Goal: Communication & Community: Share content

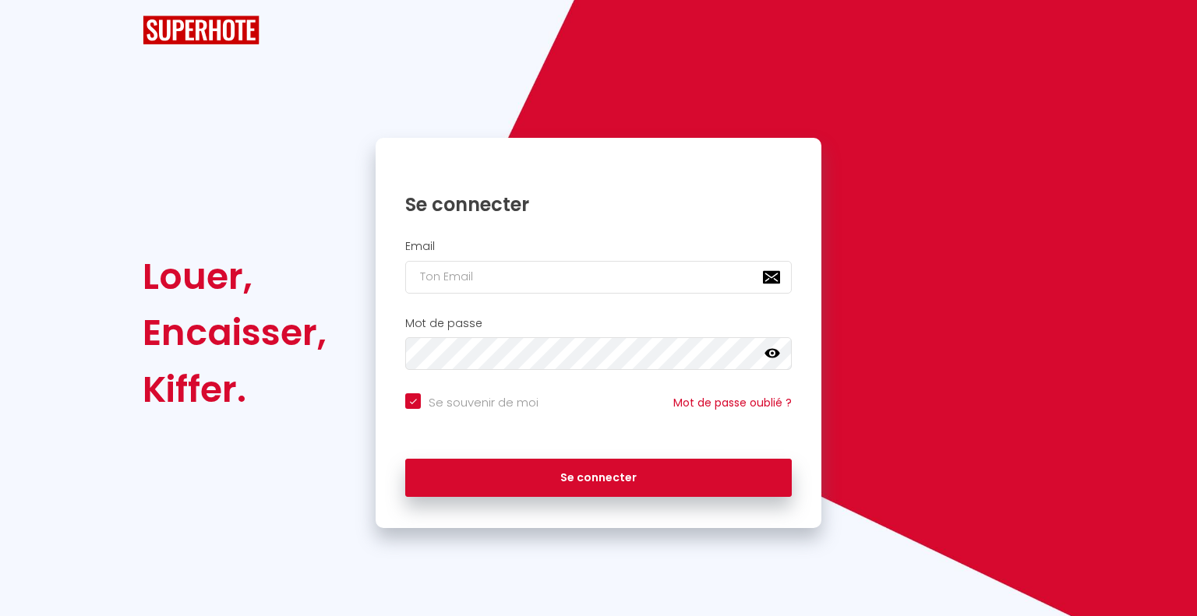
checkbox input "true"
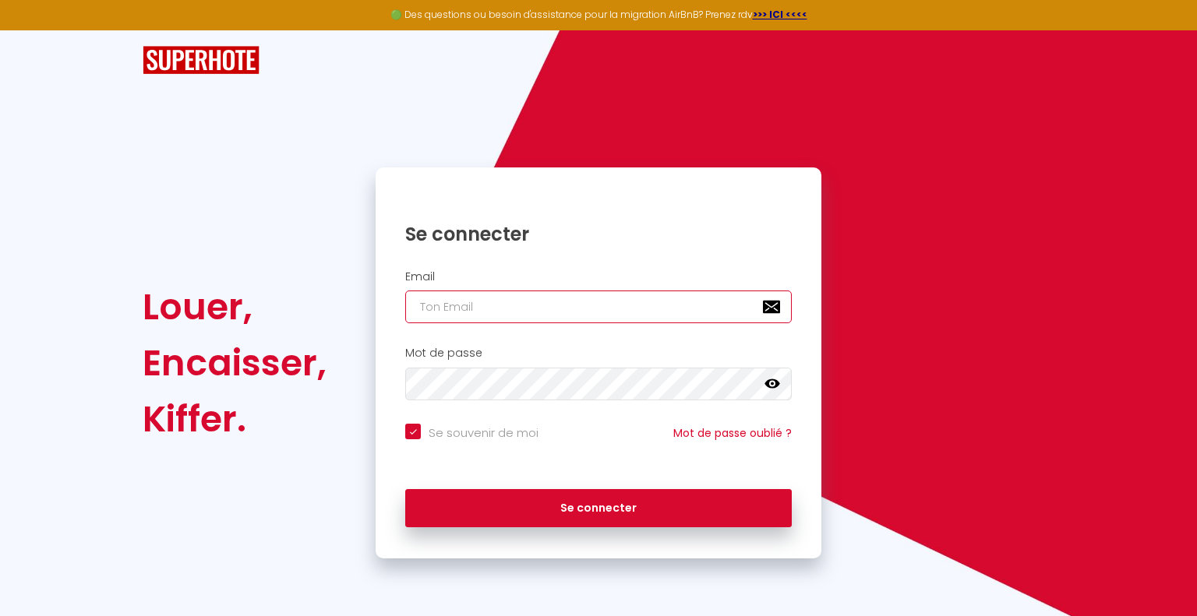
click at [499, 310] on input "email" at bounding box center [598, 307] width 387 height 33
type input "h"
checkbox input "true"
type input "ha"
checkbox input "true"
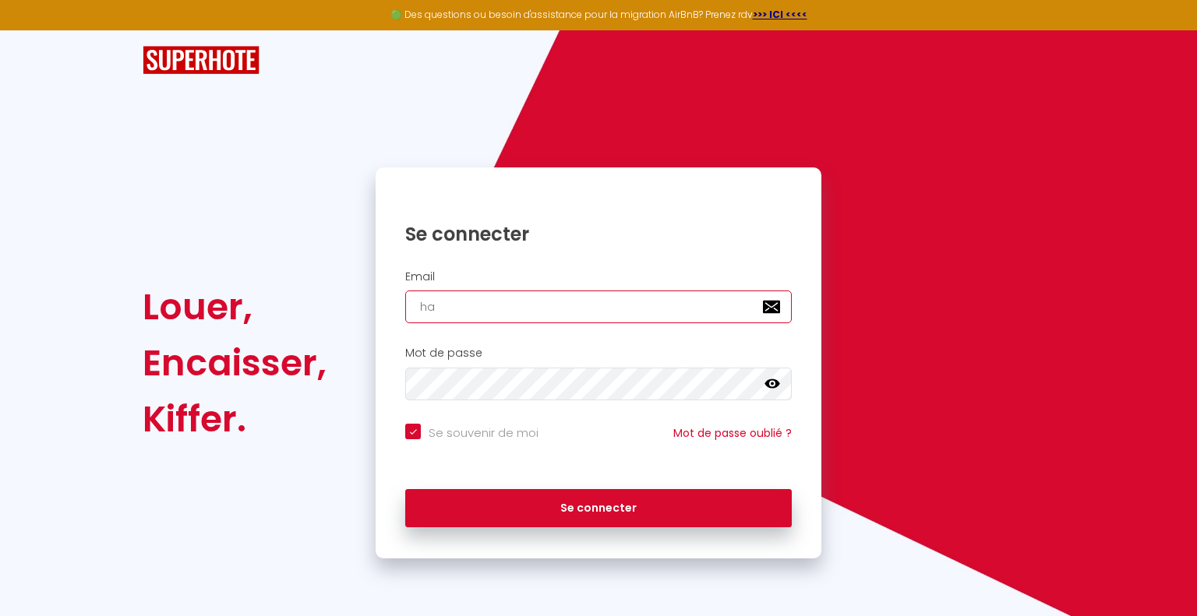
type input "hal"
checkbox input "true"
type input "hali"
checkbox input "true"
type input "halin"
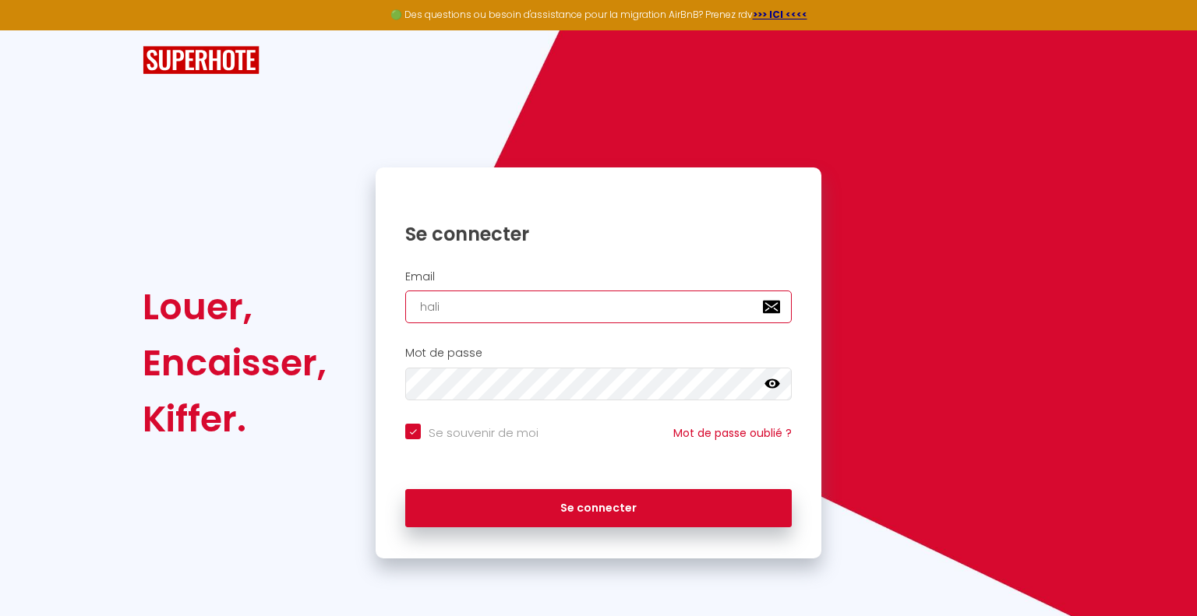
checkbox input "true"
type input "[PERSON_NAME]"
checkbox input "true"
type input "halinac"
checkbox input "true"
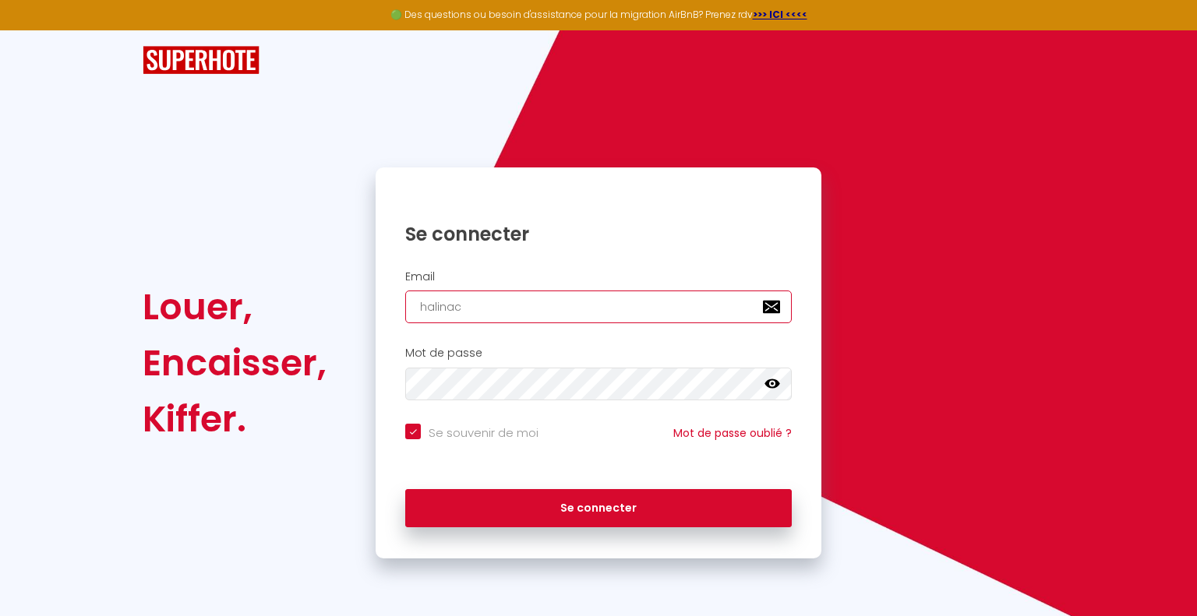
type input "halinaco"
checkbox input "true"
type input "halinacos"
checkbox input "true"
type input "halinacoss"
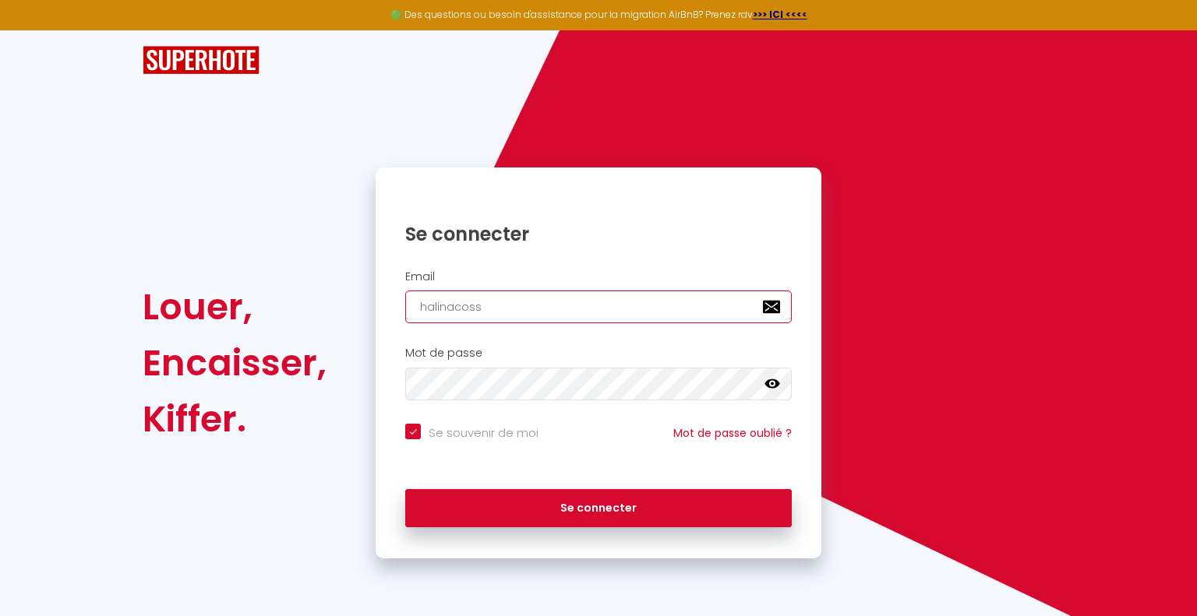
checkbox input "true"
type input "halinacossi"
checkbox input "true"
type input "halinacossin"
checkbox input "true"
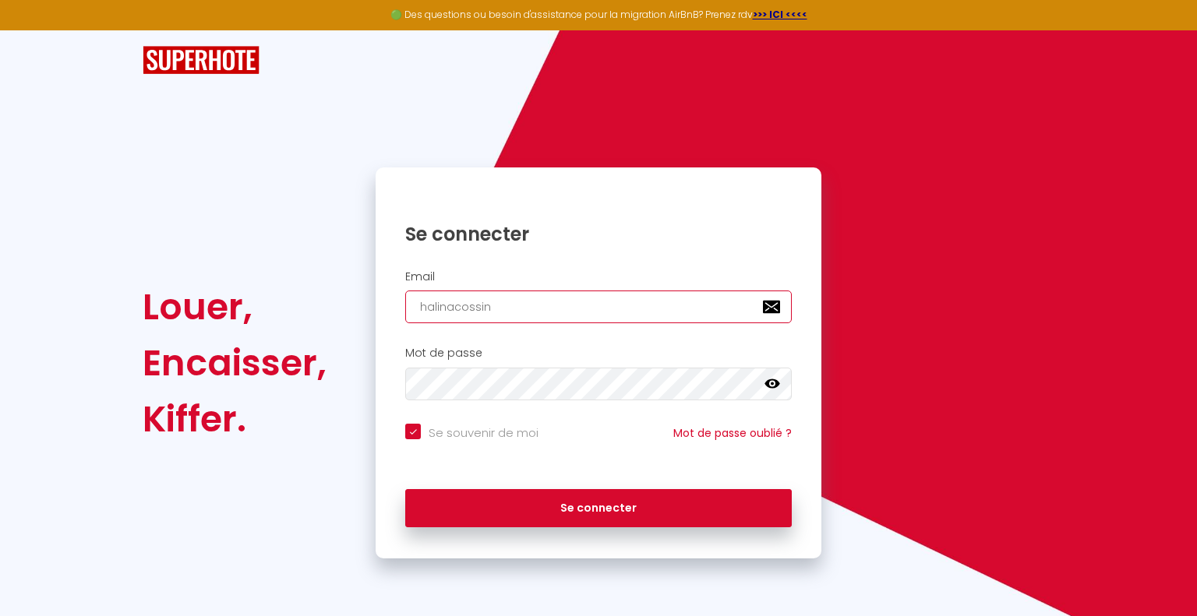
type input "halinacossin@"
checkbox input "true"
type input "halinacossin@g"
checkbox input "true"
type input "halinacossin@gm"
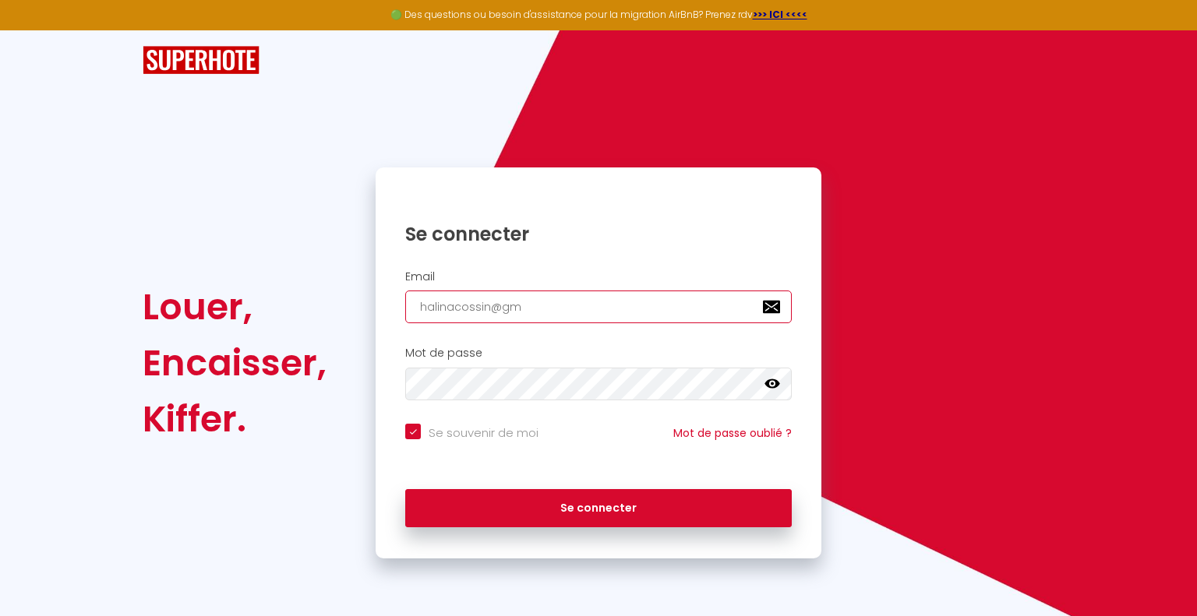
checkbox input "true"
type input "halinacossin@gma"
checkbox input "true"
type input "halinacossin@gmai"
checkbox input "true"
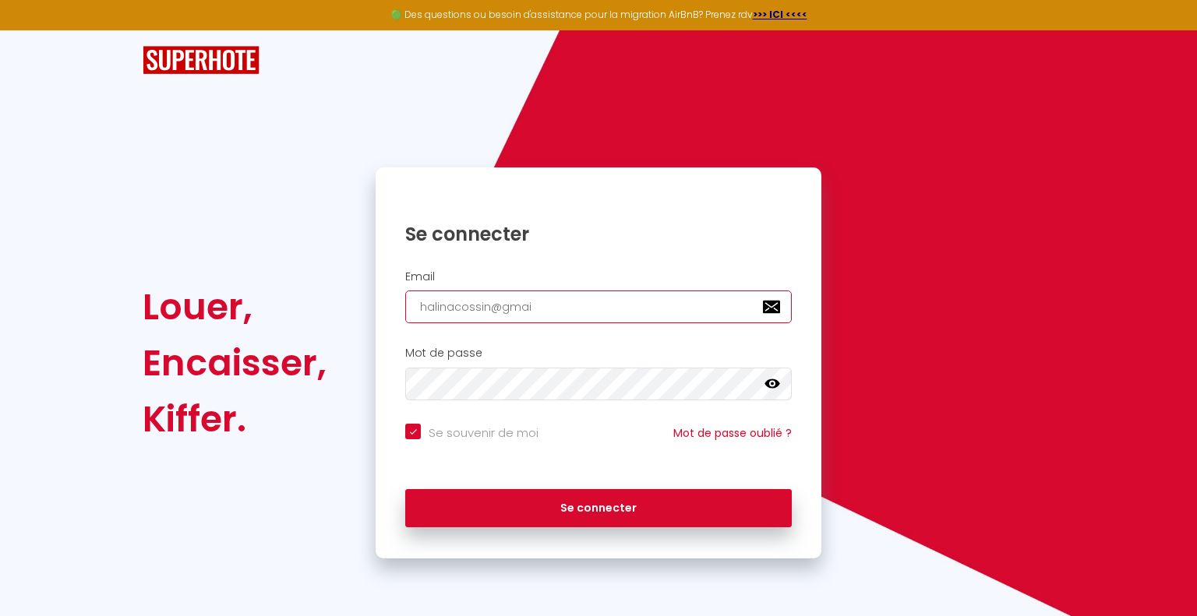
type input "[EMAIL_ADDRESS]"
checkbox input "true"
type input "[EMAIL_ADDRESS];"
checkbox input "true"
type input "[EMAIL_ADDRESS]"
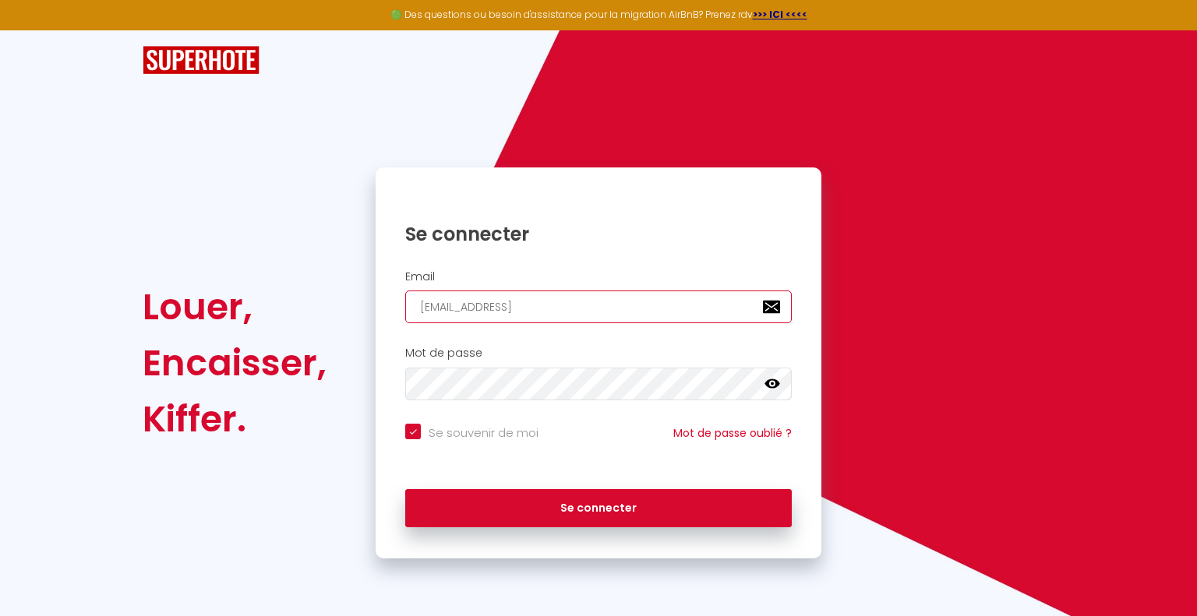
checkbox input "true"
type input "[EMAIL_ADDRESS]."
checkbox input "true"
type input "halinacossin@gmail.c"
checkbox input "true"
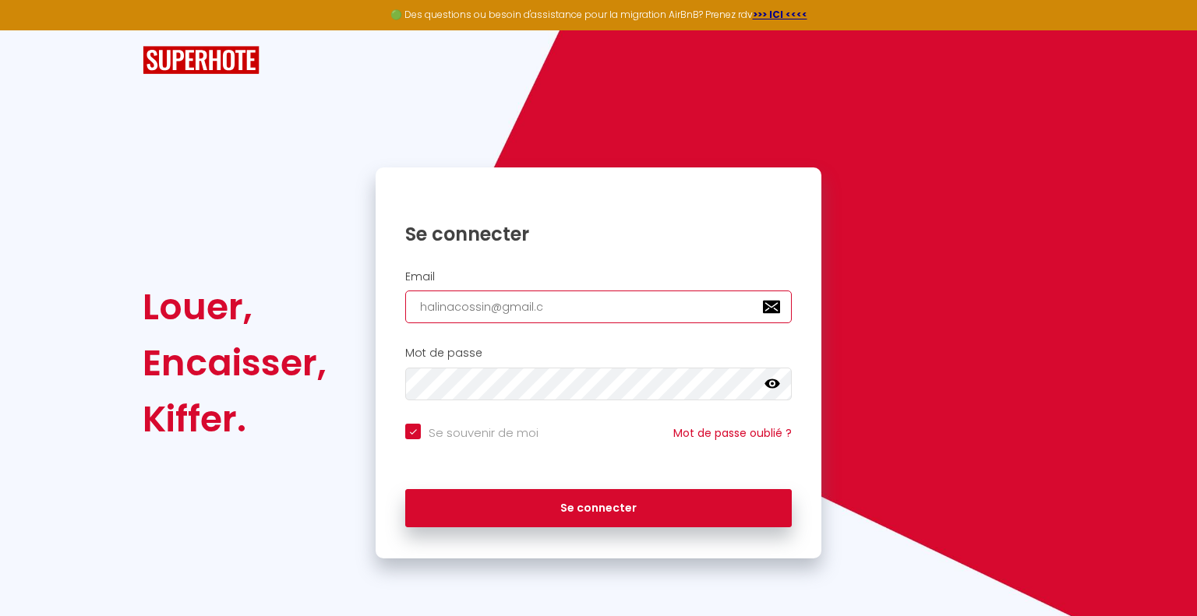
type input "[EMAIL_ADDRESS][DOMAIN_NAME]"
checkbox input "true"
type input "[EMAIL_ADDRESS][DOMAIN_NAME]"
checkbox input "true"
type input "[EMAIL_ADDRESS][DOMAIN_NAME]"
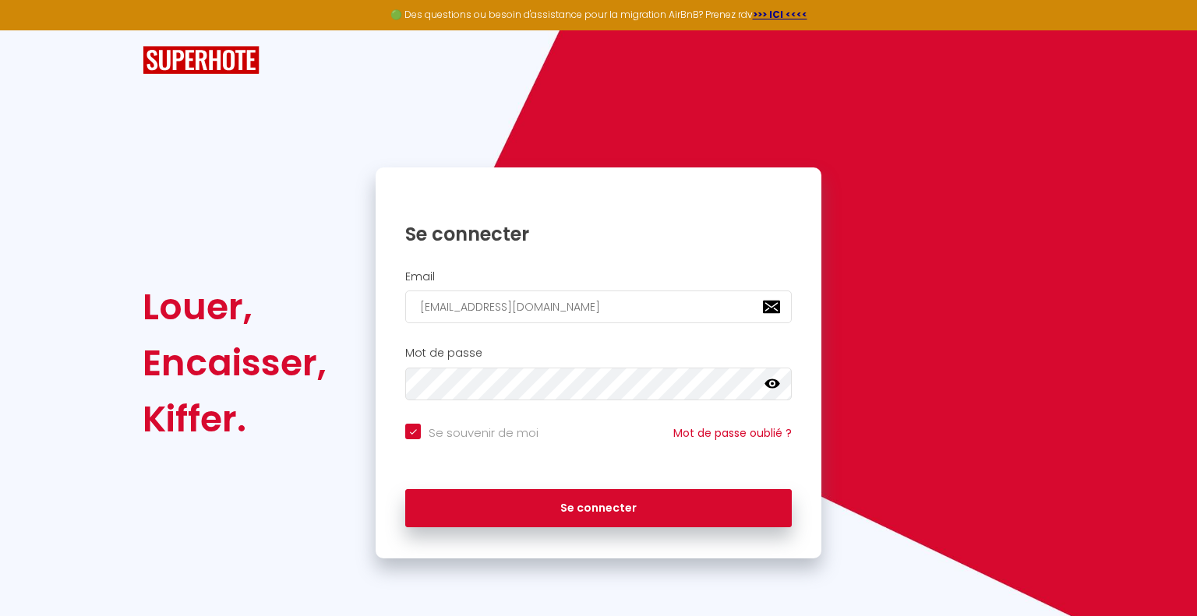
click at [770, 383] on icon at bounding box center [773, 384] width 16 height 16
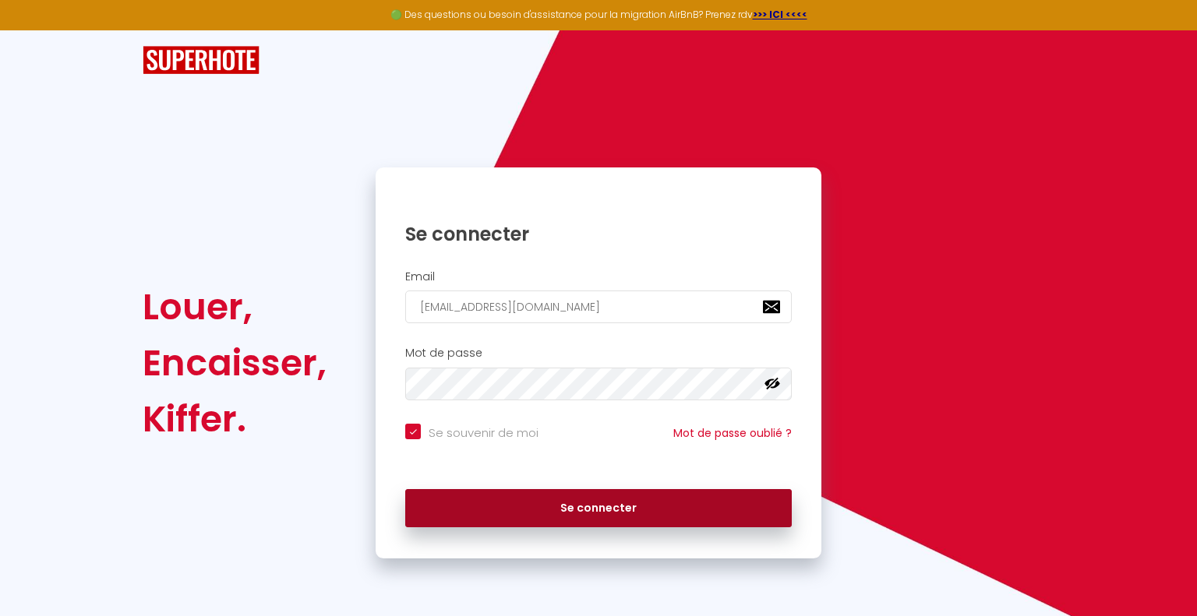
click at [554, 506] on button "Se connecter" at bounding box center [598, 508] width 387 height 39
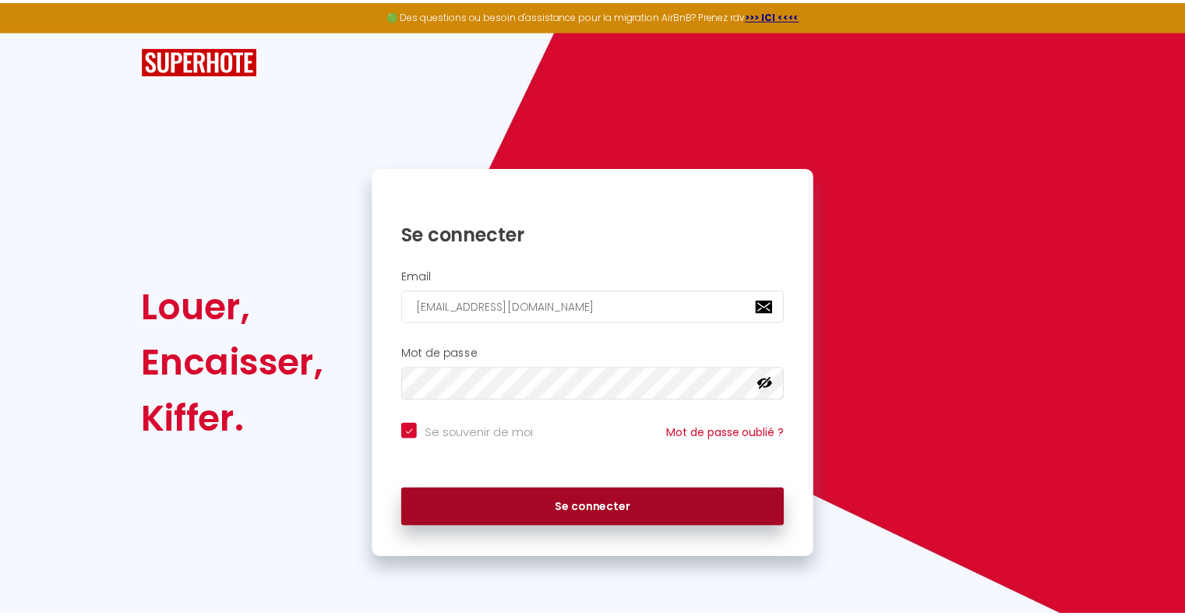
checkbox input "true"
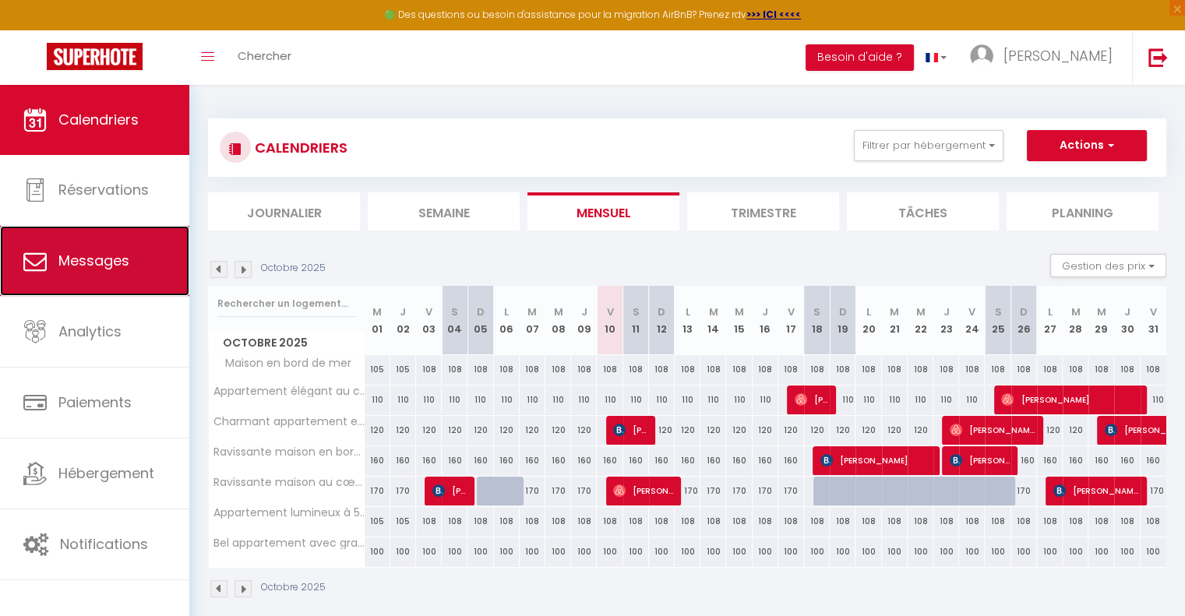
click at [118, 262] on span "Messages" at bounding box center [93, 260] width 71 height 19
select select "message"
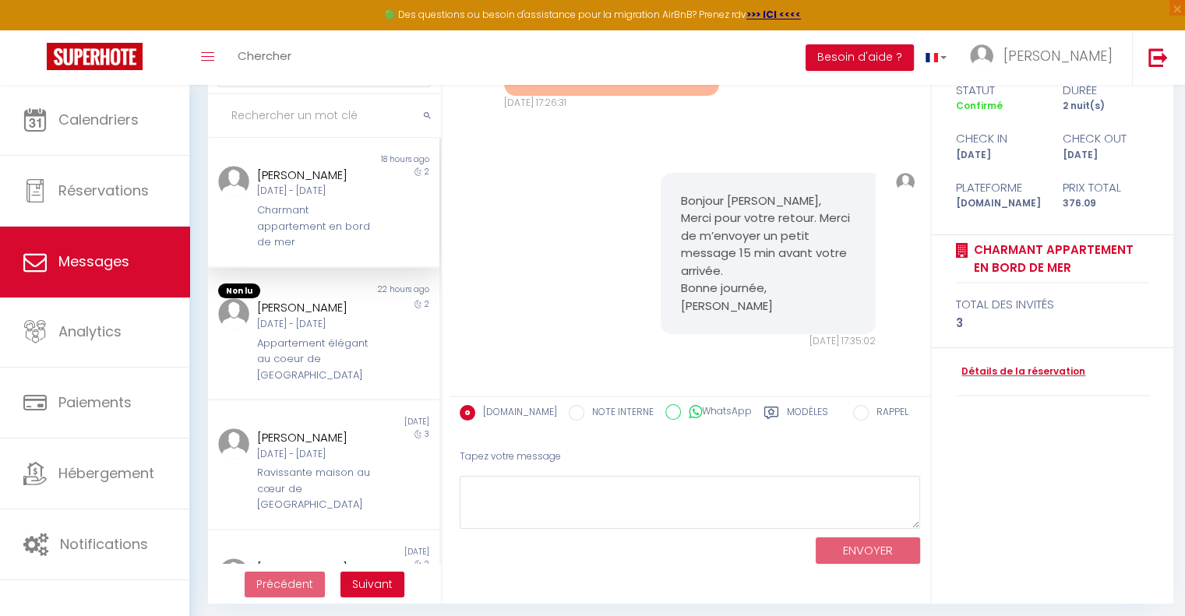
scroll to position [115, 0]
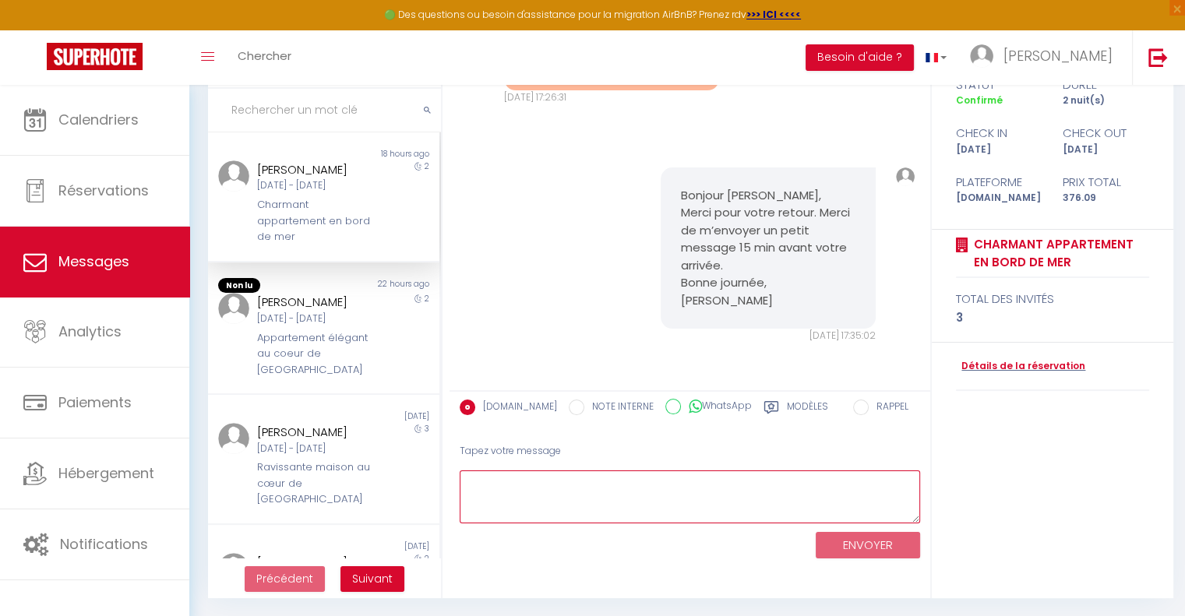
click at [518, 489] on textarea at bounding box center [690, 498] width 461 height 54
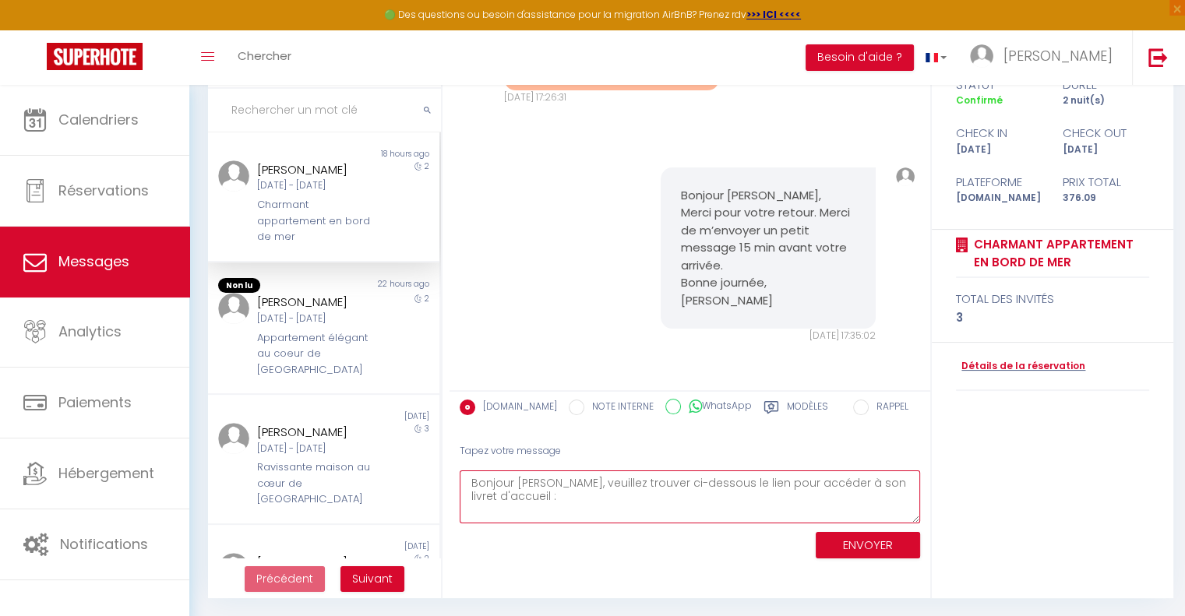
paste textarea "[URL][DOMAIN_NAME] link"
click at [883, 484] on textarea "Bonjour [PERSON_NAME], veuillez trouver ci-dessous le lien pour accéder à son l…" at bounding box center [690, 498] width 461 height 54
type textarea "Bonjour [PERSON_NAME], veuillez trouver ci-dessous le lien pour accéder à votre…"
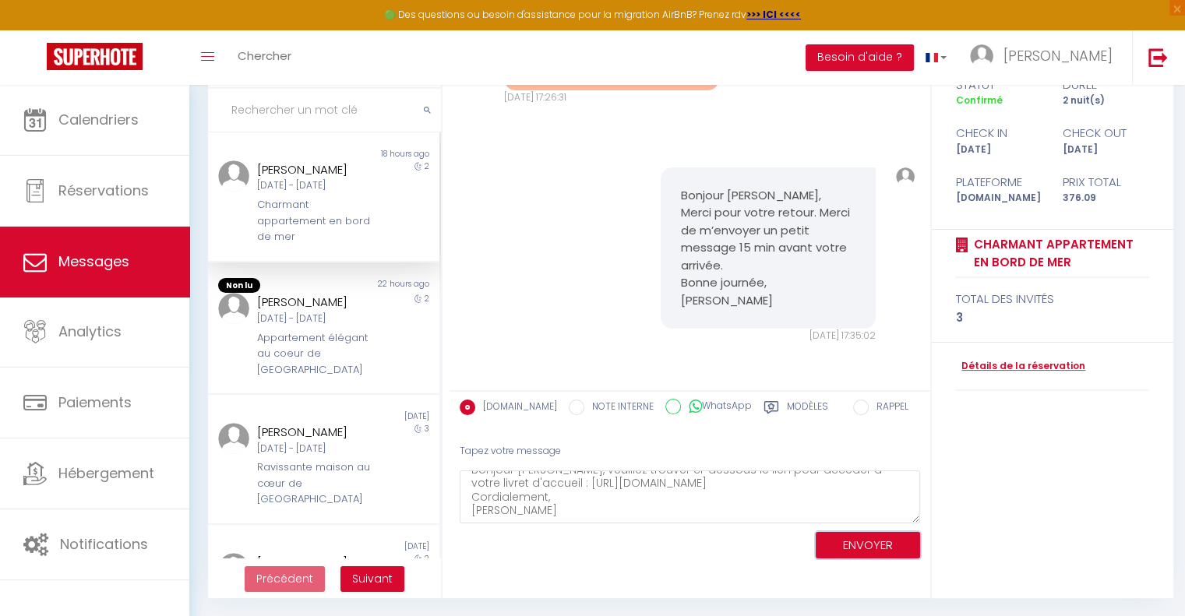
click at [848, 548] on button "ENVOYER" at bounding box center [868, 545] width 104 height 27
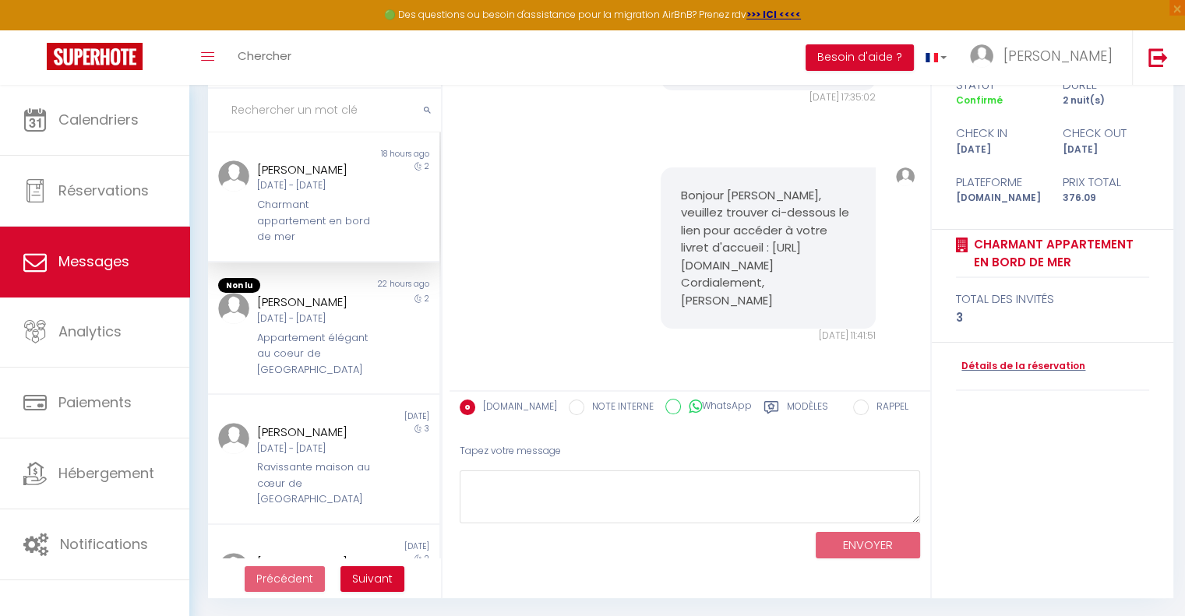
scroll to position [5095, 0]
click at [711, 259] on pre "Bonjour [PERSON_NAME], veuillez trouver ci-dessous le lien pour accéder à votre…" at bounding box center [768, 248] width 176 height 123
click at [741, 271] on pre "Bonjour [PERSON_NAME], veuillez trouver ci-dessous le lien pour accéder à votre…" at bounding box center [768, 248] width 176 height 123
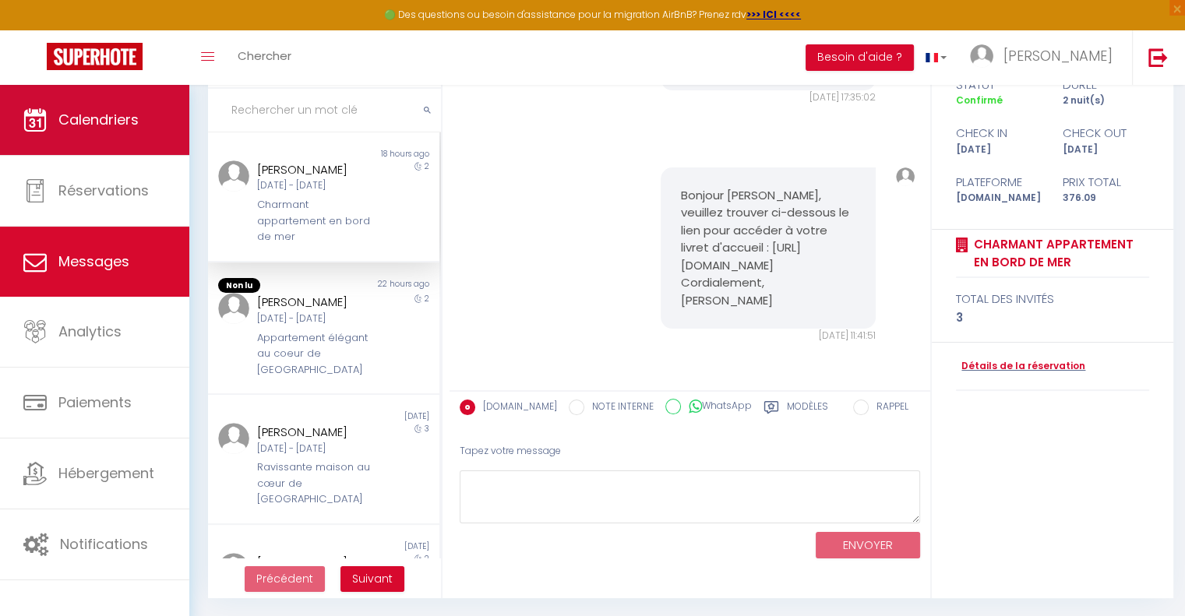
drag, startPoint x: 741, startPoint y: 271, endPoint x: 168, endPoint y: 131, distance: 590.5
click at [168, 131] on div "🟢 Des questions ou besoin d'assistance pour la migration AirBnB? Prenez rdv >>>…" at bounding box center [592, 293] width 1185 height 647
click at [168, 131] on link "Calendriers" at bounding box center [94, 120] width 189 height 70
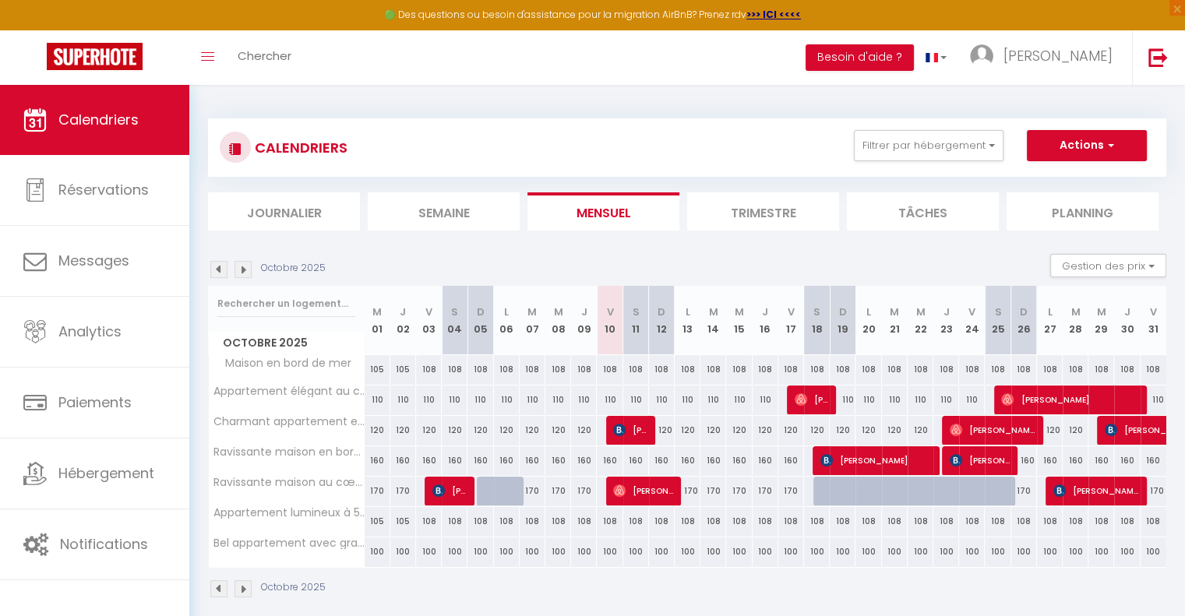
click at [168, 131] on ul "Calendriers Réservations Messages Analytics Paiements Hébergement Notifications" at bounding box center [94, 333] width 189 height 496
click at [168, 131] on link "Calendriers" at bounding box center [94, 120] width 189 height 70
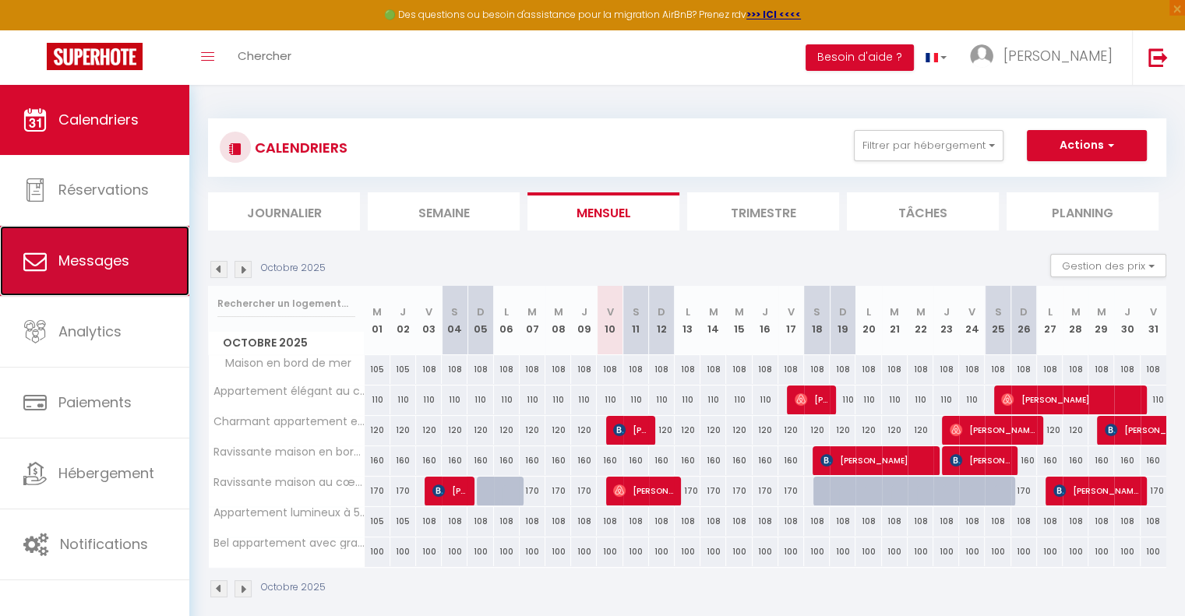
click at [131, 261] on link "Messages" at bounding box center [94, 261] width 189 height 70
select select "message"
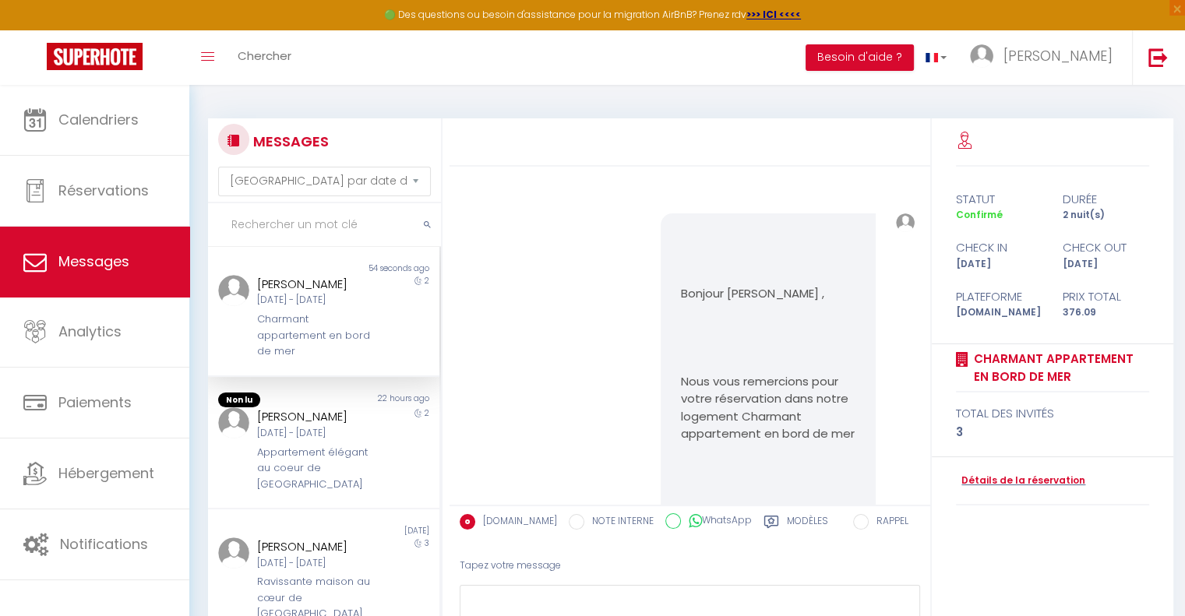
scroll to position [5095, 0]
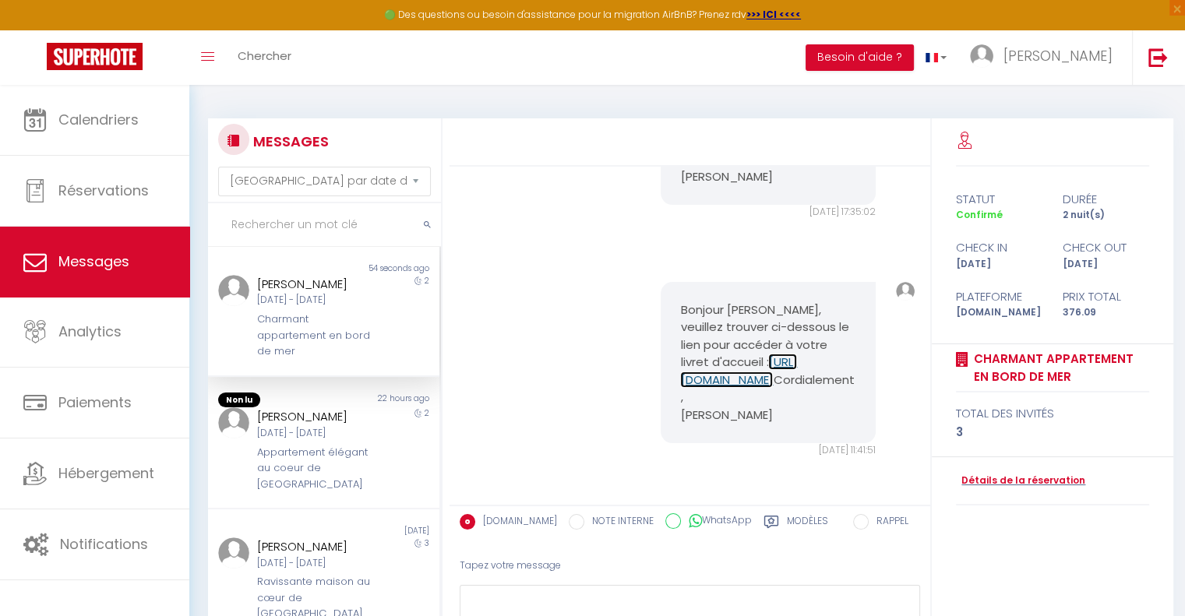
click at [698, 354] on link "[URL][DOMAIN_NAME]" at bounding box center [738, 371] width 117 height 34
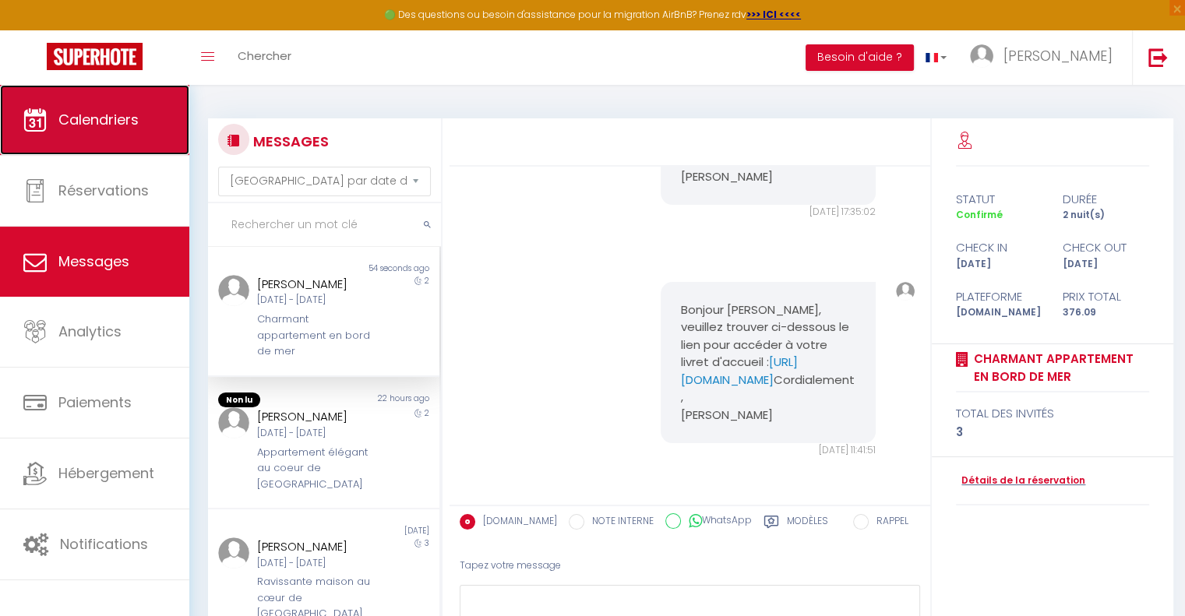
click at [132, 110] on span "Calendriers" at bounding box center [98, 119] width 80 height 19
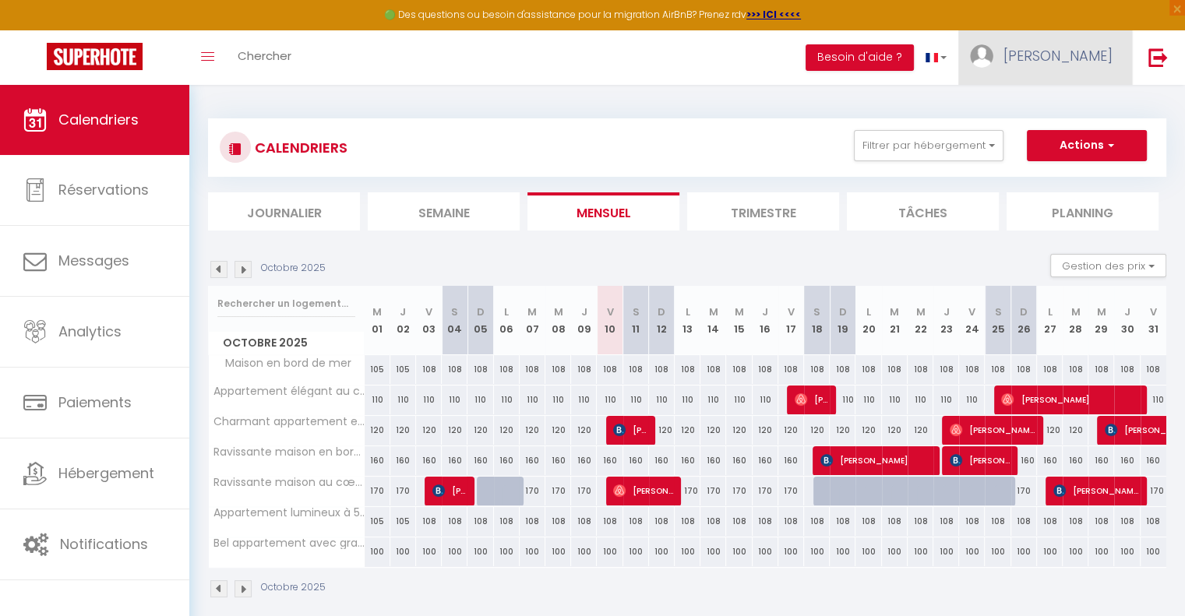
click at [1077, 48] on span "[PERSON_NAME]" at bounding box center [1058, 55] width 109 height 19
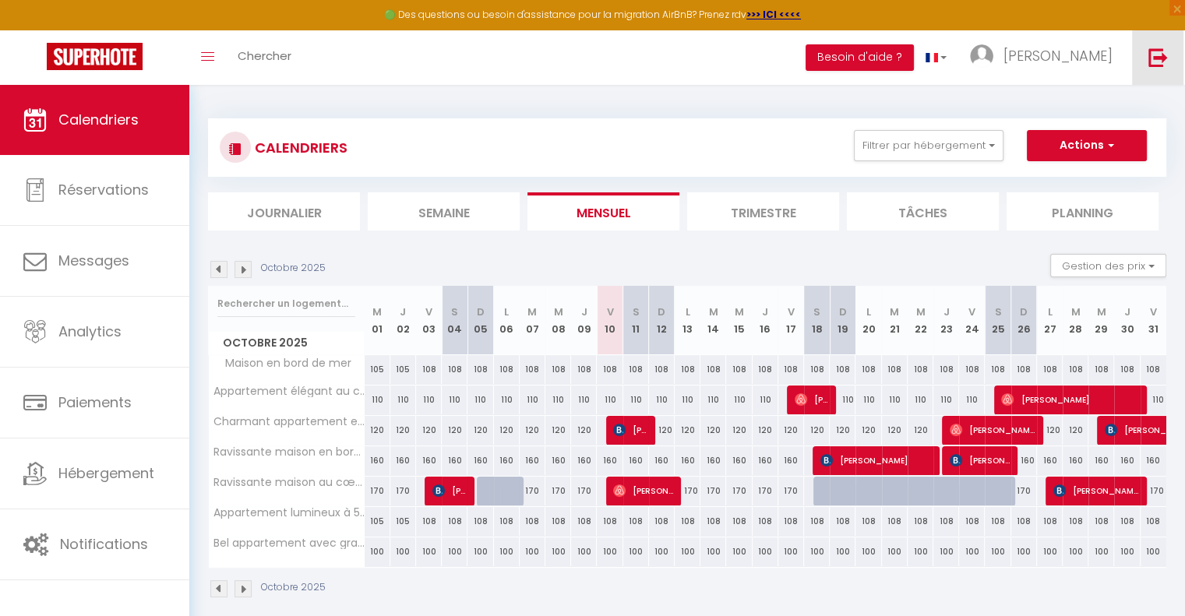
click at [1160, 58] on img at bounding box center [1158, 57] width 19 height 19
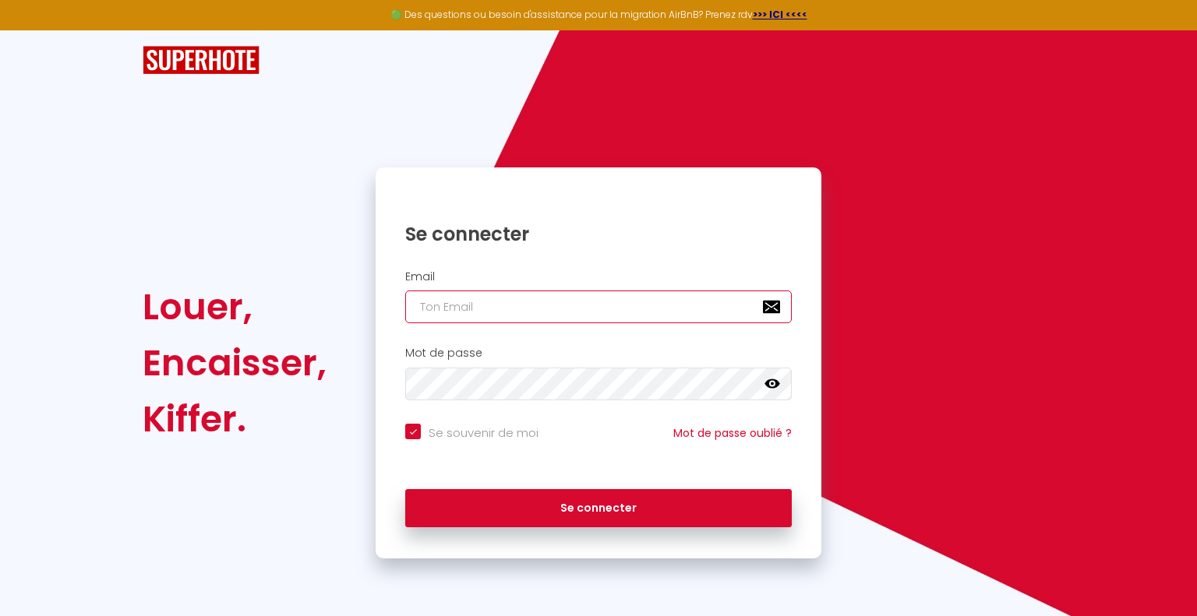
type input "[EMAIL_ADDRESS][DOMAIN_NAME]"
checkbox input "true"
